Goal: Task Accomplishment & Management: Manage account settings

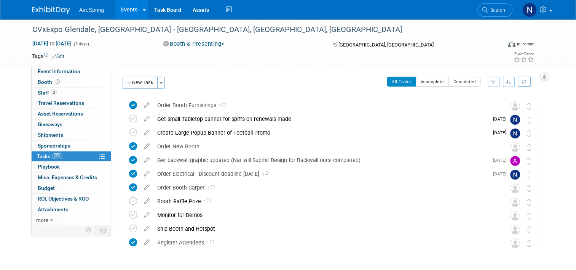
click at [131, 9] on link "Events" at bounding box center [129, 9] width 28 height 19
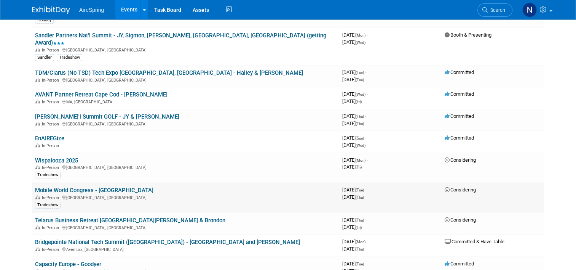
scroll to position [419, 0]
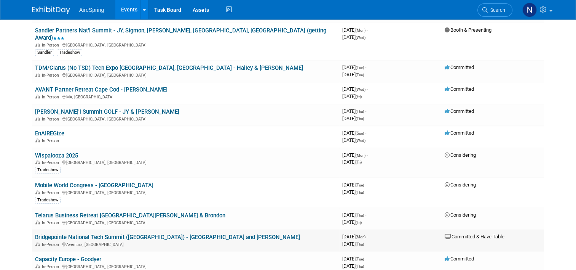
click at [148, 234] on link "Bridgepointe National Tech Summit ([GEOGRAPHIC_DATA]) - [GEOGRAPHIC_DATA] and […" at bounding box center [167, 237] width 265 height 7
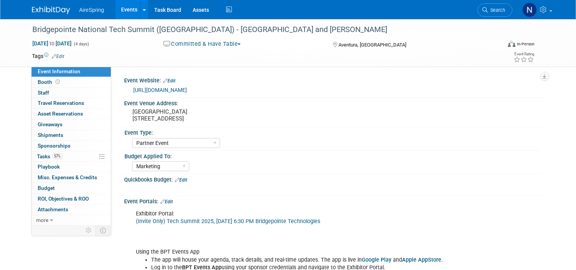
select select "Partner Event"
select select "Marketing"
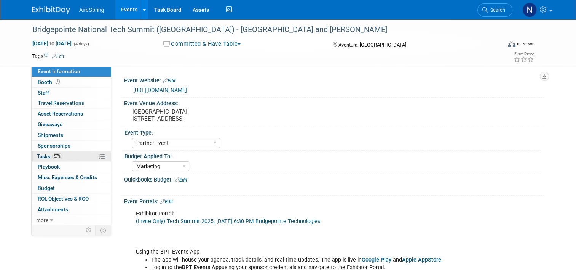
click at [56, 156] on span "57%" at bounding box center [57, 156] width 10 height 6
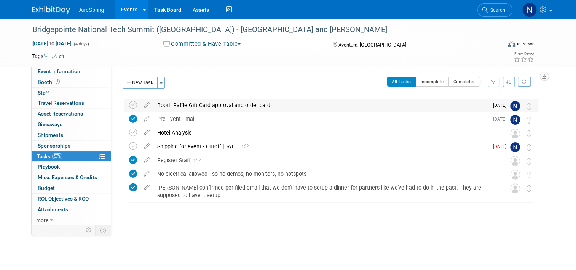
click at [185, 106] on div "Booth Raffle Gift Card approval and order card" at bounding box center [321, 105] width 335 height 13
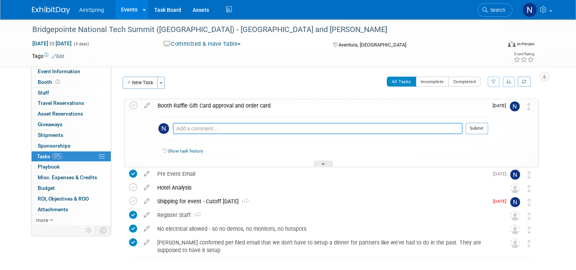
click at [183, 126] on textarea at bounding box center [318, 128] width 290 height 11
type textarea "Approval filed in event folder"
click at [473, 130] on button "Submit" at bounding box center [477, 128] width 22 height 11
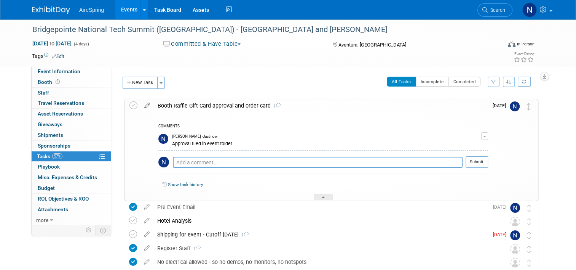
click at [145, 105] on icon at bounding box center [147, 104] width 13 height 10
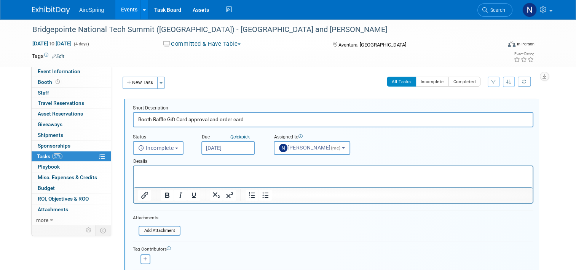
click at [229, 149] on input "Sep 24, 2025" at bounding box center [228, 148] width 53 height 14
click at [189, 127] on div "Status <i class="far fa-clock" style="padding: 6px 4px 6px 1px;"></i> Incomplet…" at bounding box center [333, 140] width 412 height 27
drag, startPoint x: 251, startPoint y: 117, endPoint x: 185, endPoint y: 125, distance: 66.8
click at [185, 125] on input "Booth Raffle Gift Card approval and order card" at bounding box center [333, 119] width 401 height 15
type input "Booth Raffle Gift Card"
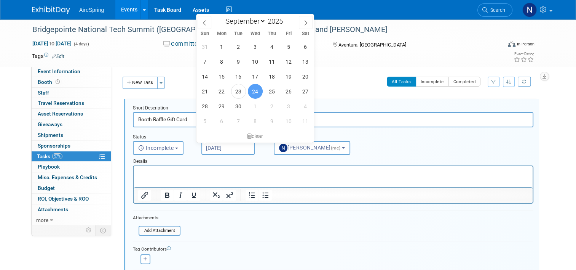
click at [215, 149] on input "Sep 24, 2025" at bounding box center [228, 148] width 53 height 14
click at [304, 23] on icon at bounding box center [305, 22] width 5 height 5
select select "9"
click at [222, 75] on span "13" at bounding box center [221, 76] width 15 height 15
type input "Oct 13, 2025"
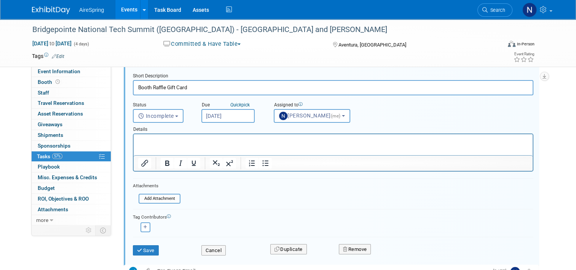
scroll to position [76, 0]
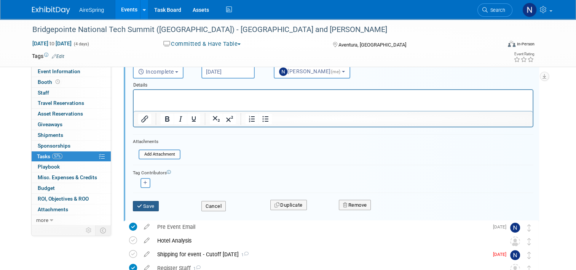
click at [150, 207] on button "Save" at bounding box center [146, 206] width 26 height 11
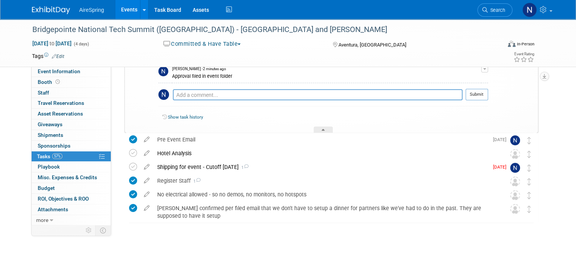
scroll to position [67, 0]
